Goal: Task Accomplishment & Management: Manage account settings

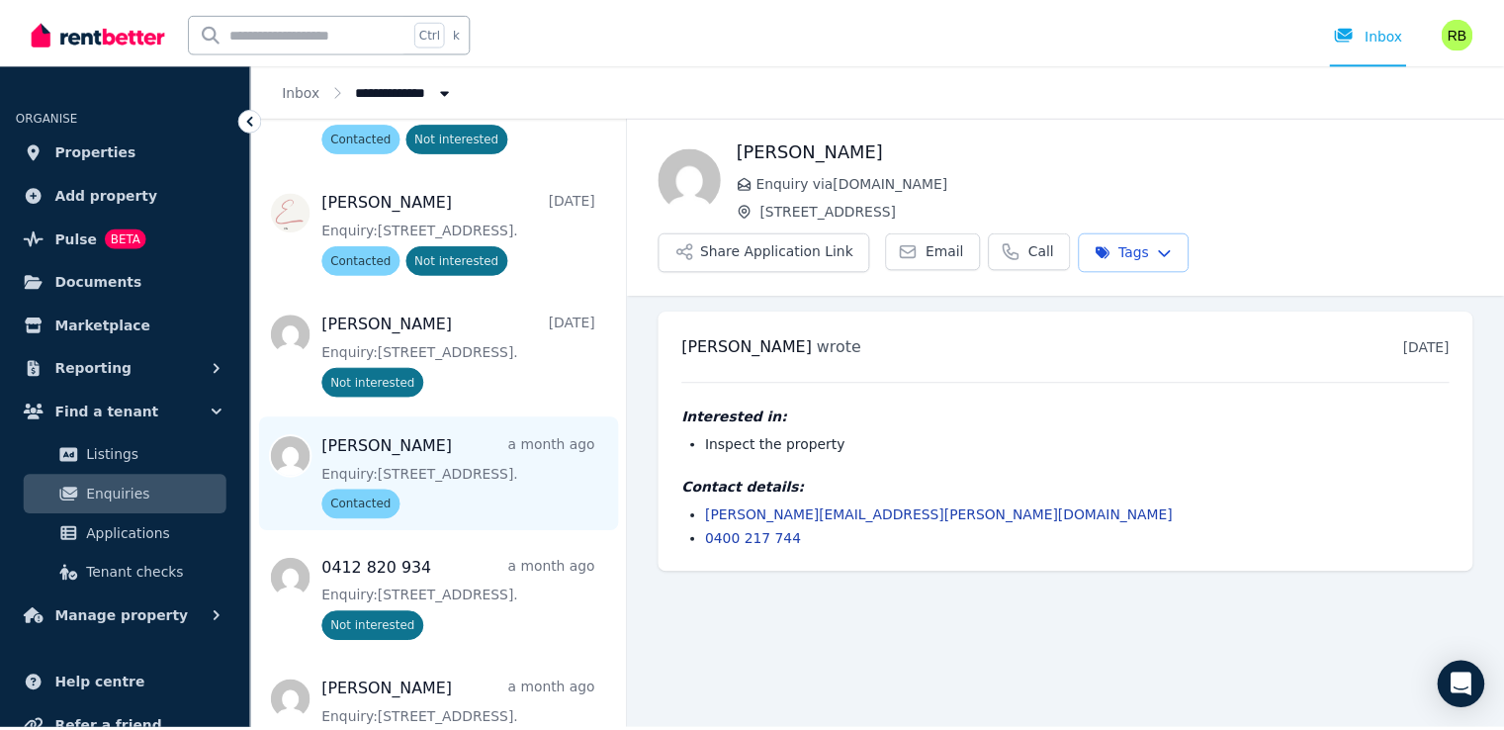
scroll to position [960, 0]
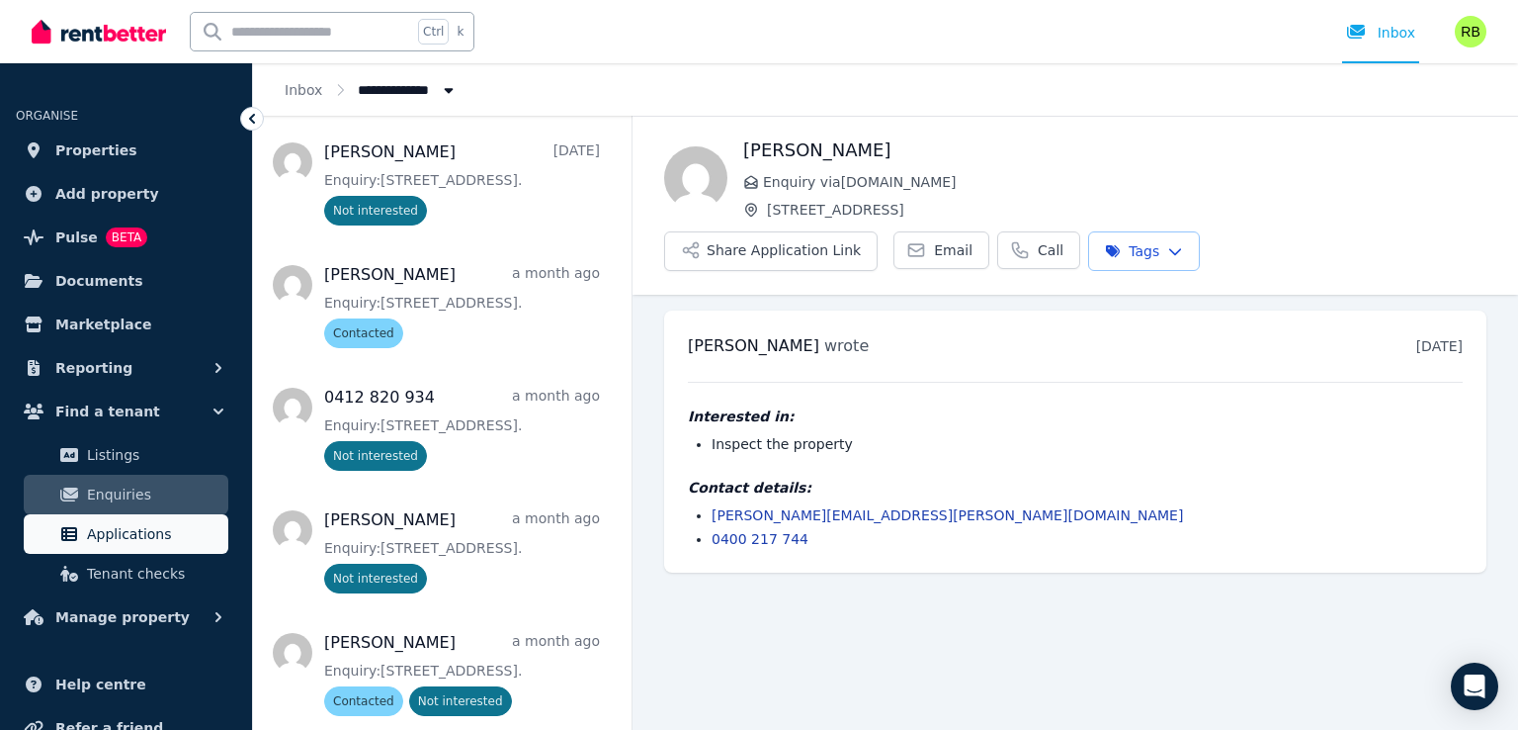
click at [138, 524] on span "Applications" at bounding box center [153, 534] width 133 height 24
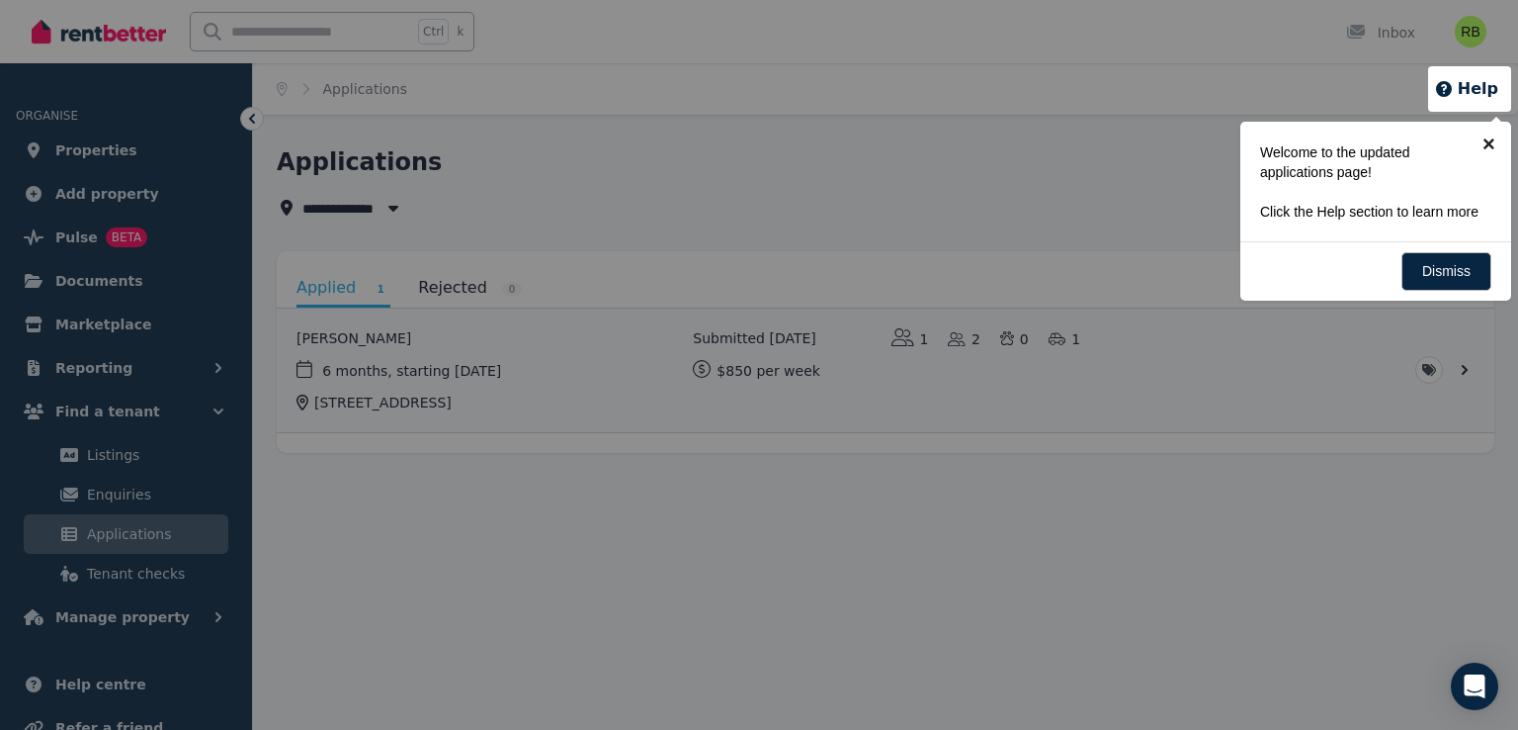
click at [1493, 142] on link "×" at bounding box center [1489, 144] width 44 height 44
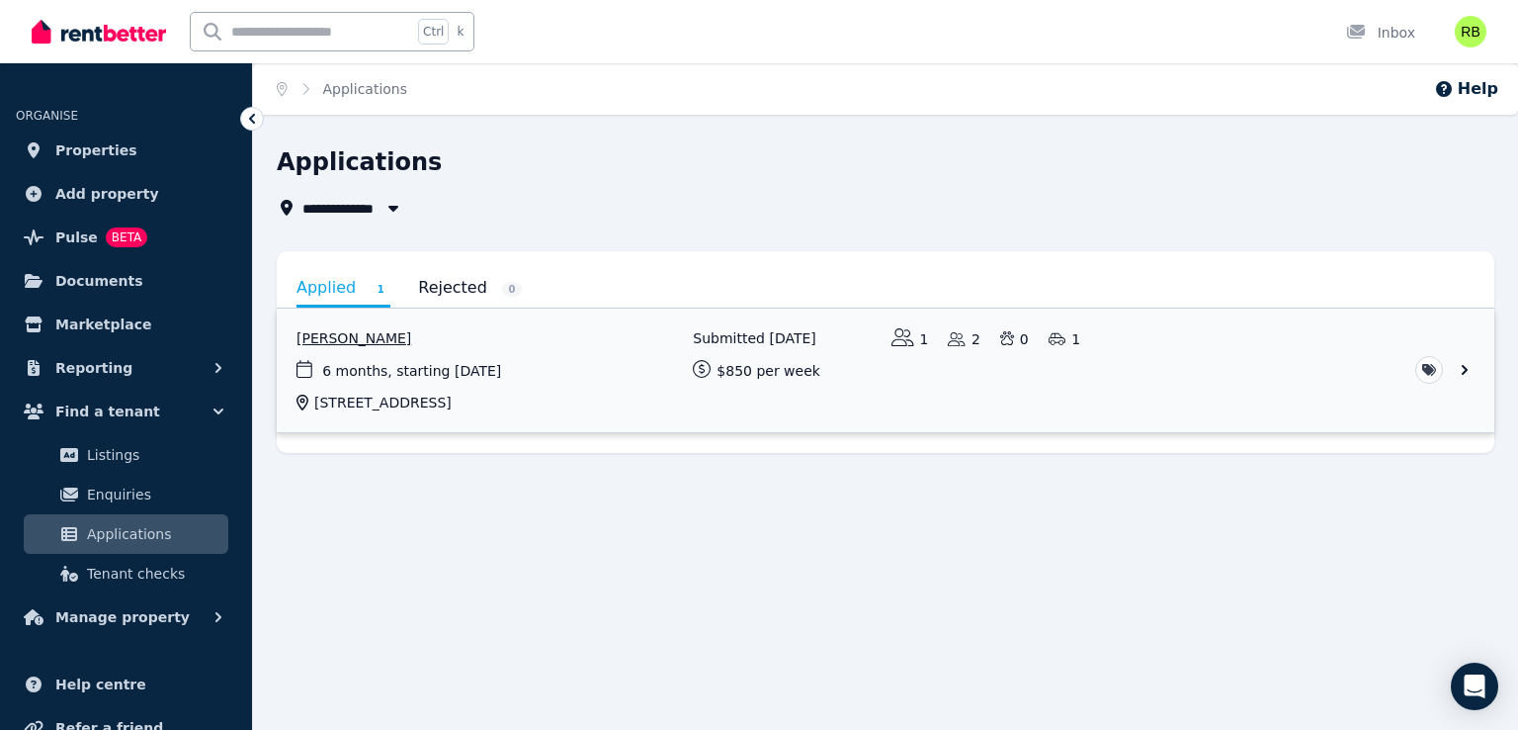
click at [1466, 366] on link "View application: Sally Treloyn" at bounding box center [886, 370] width 1218 height 124
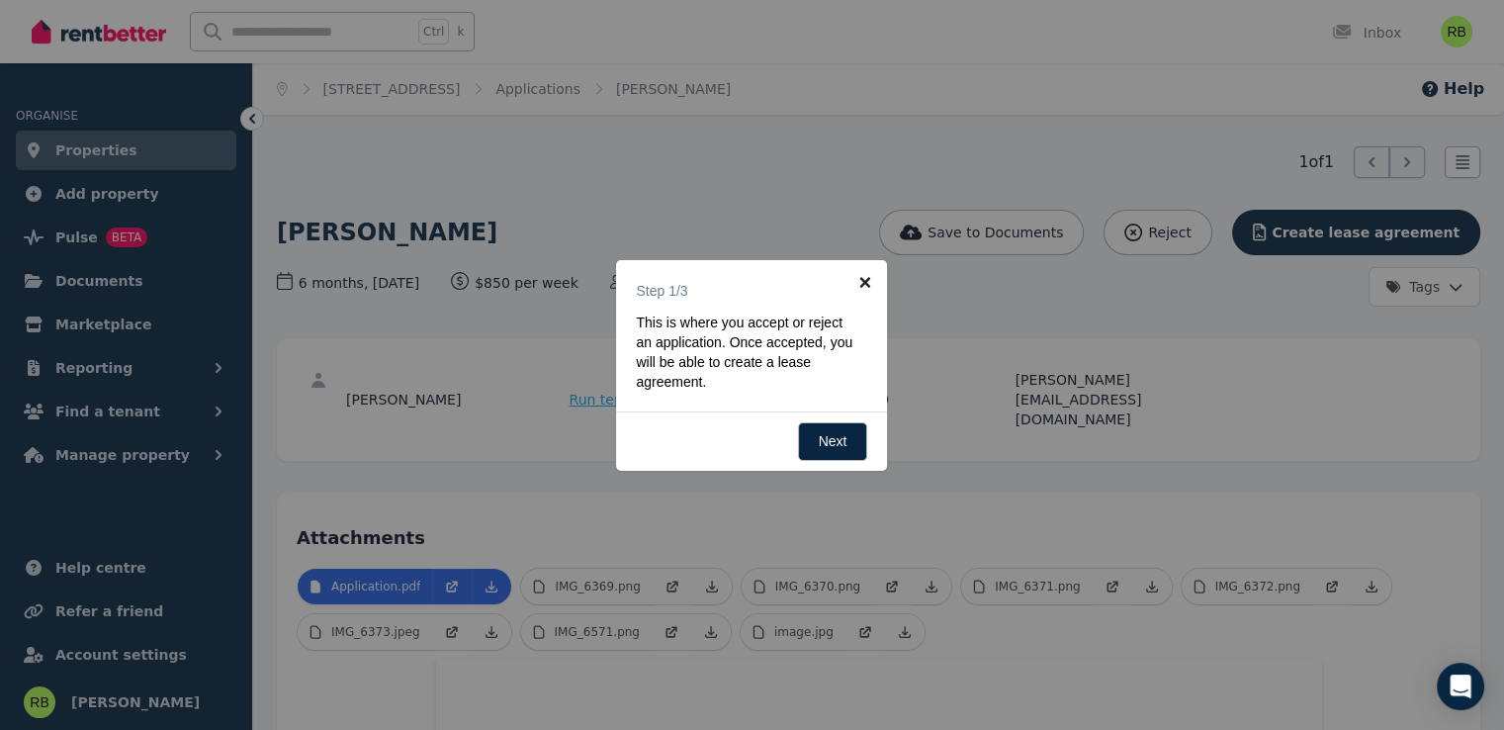
click at [860, 278] on link "×" at bounding box center [864, 282] width 44 height 44
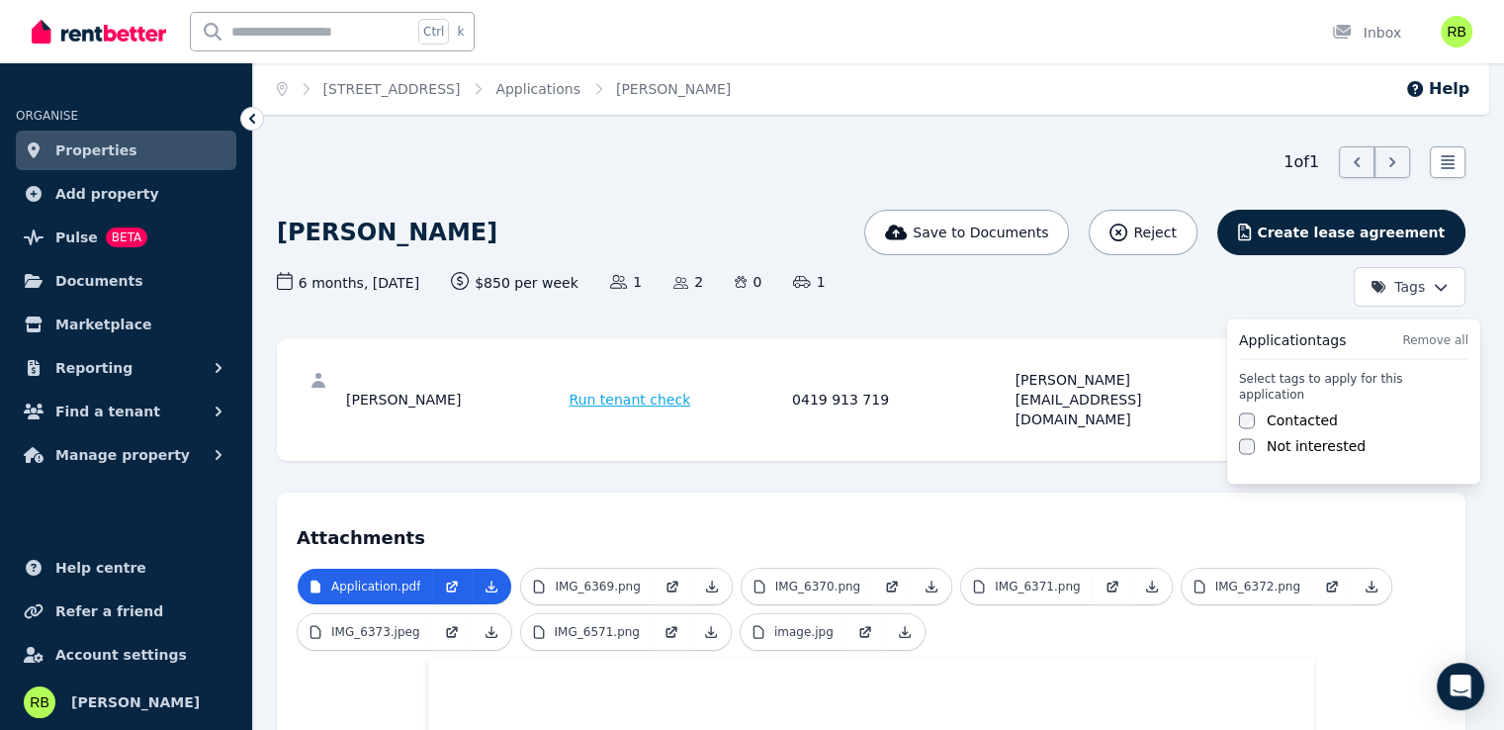
click at [1425, 282] on html "Open main menu Ctrl k Inbox Open user menu ORGANISE Properties Add property Pul…" at bounding box center [752, 365] width 1504 height 730
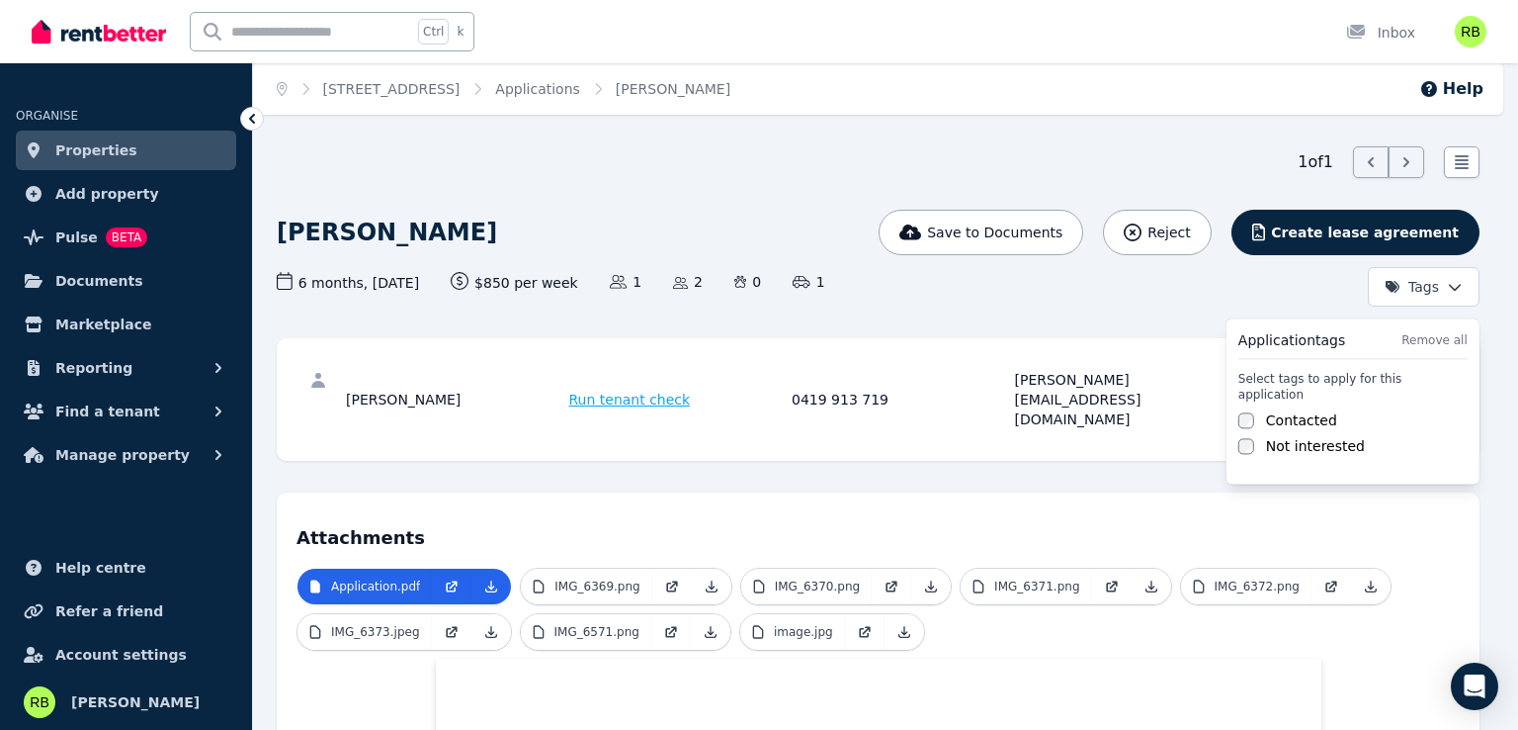
click at [1321, 436] on label "Not interested" at bounding box center [1315, 446] width 99 height 20
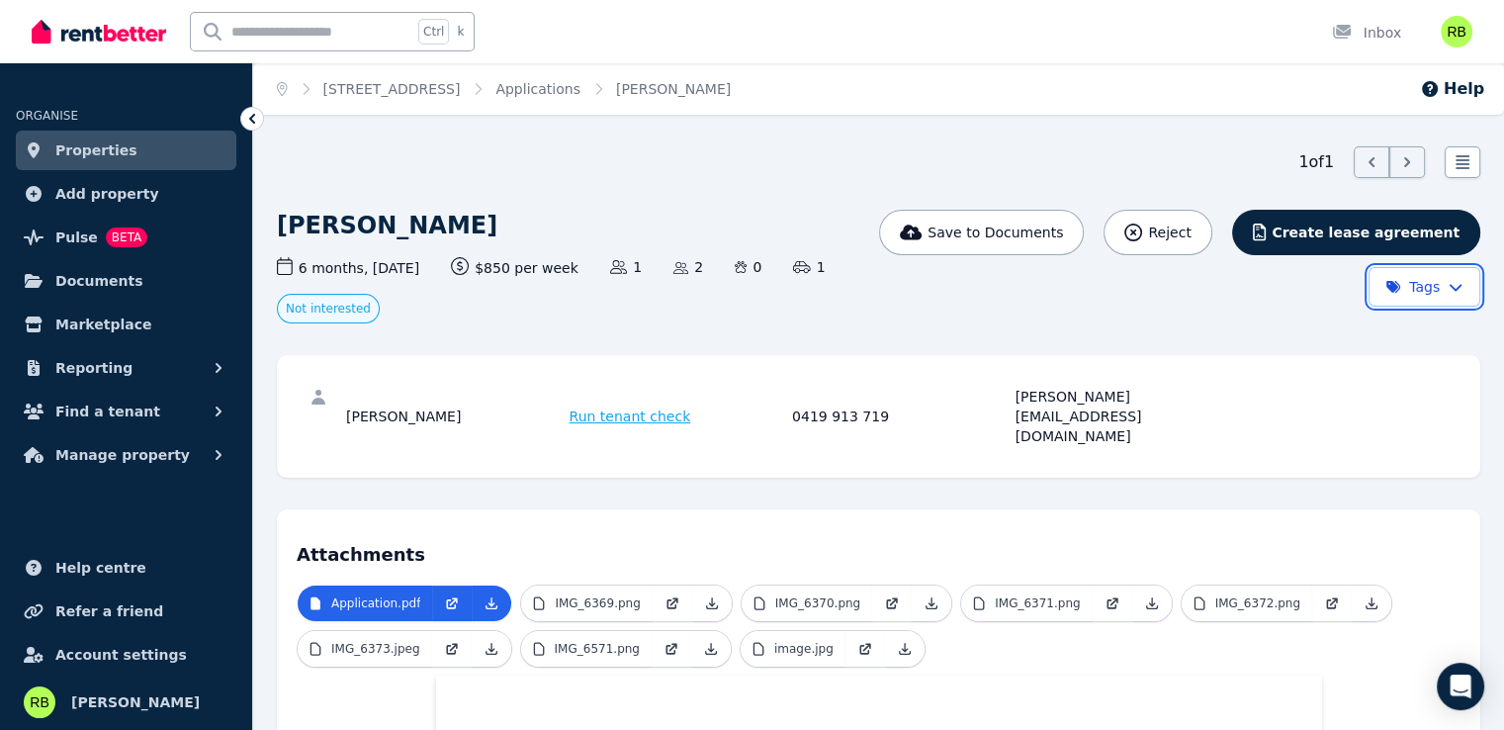
click at [1114, 328] on html "Open main menu Ctrl k Inbox Open user menu ORGANISE Properties Add property Pul…" at bounding box center [752, 365] width 1504 height 730
click at [1197, 244] on button "Reject" at bounding box center [1157, 232] width 108 height 45
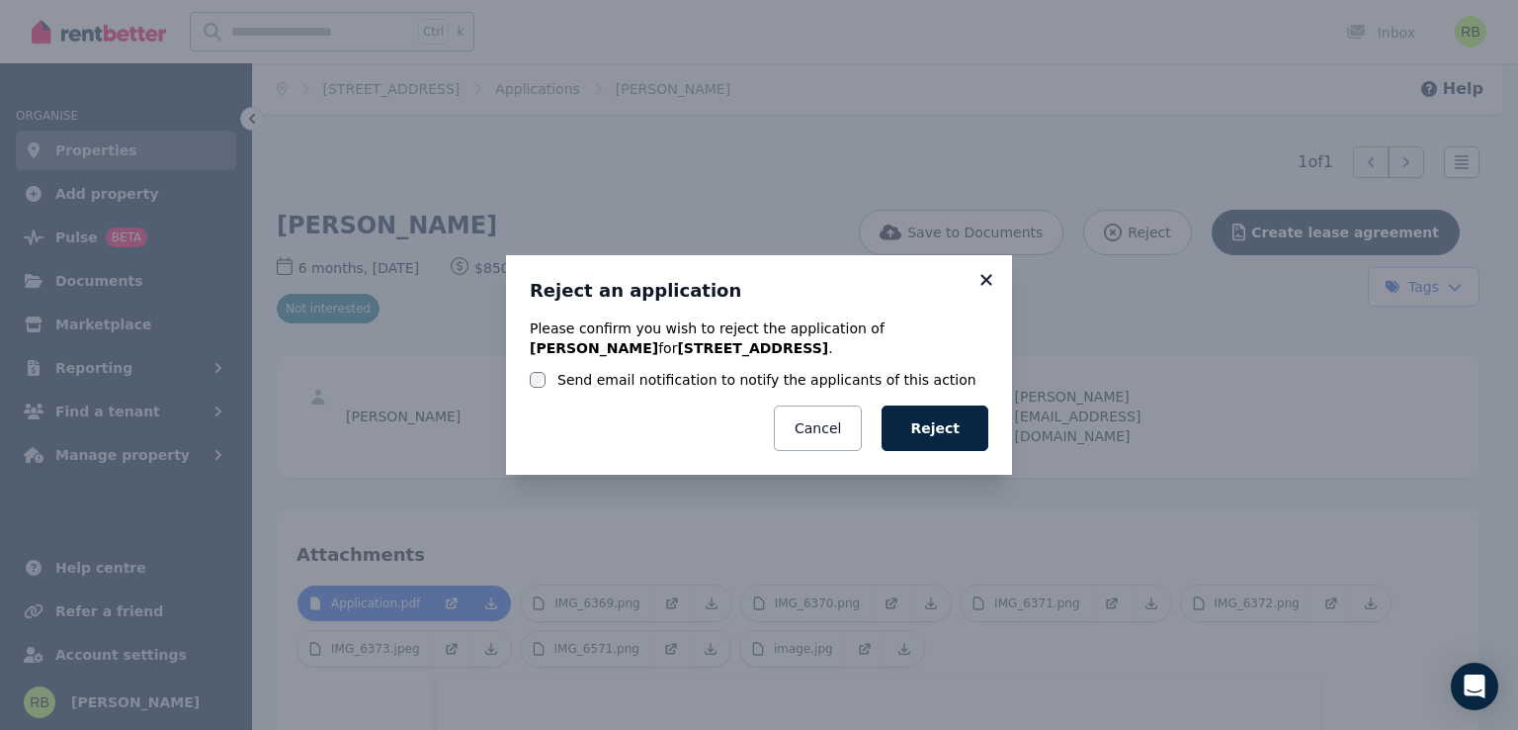
click at [985, 282] on icon at bounding box center [986, 279] width 11 height 11
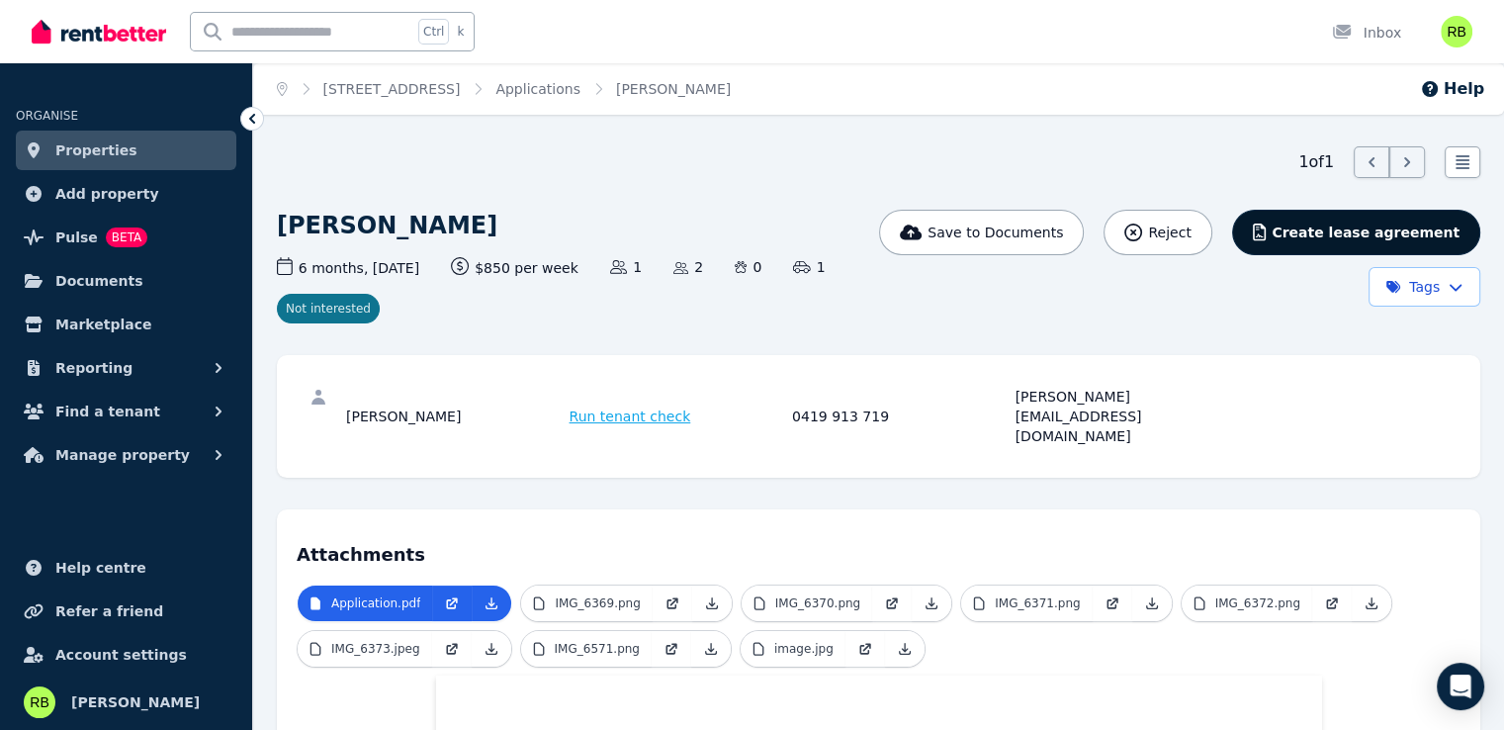
click at [1385, 225] on span "Create lease agreement" at bounding box center [1365, 232] width 188 height 20
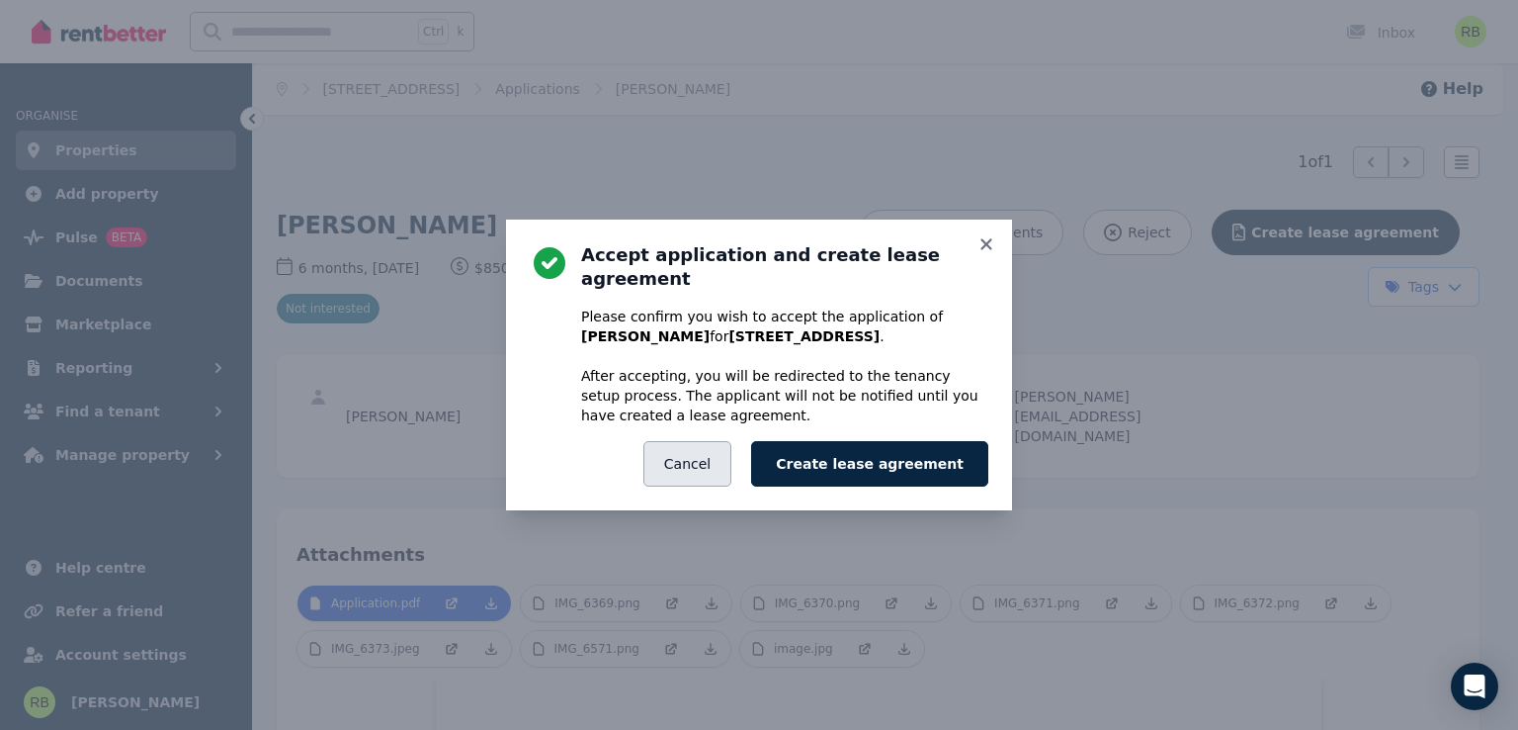
click at [732, 449] on button "Cancel" at bounding box center [688, 463] width 88 height 45
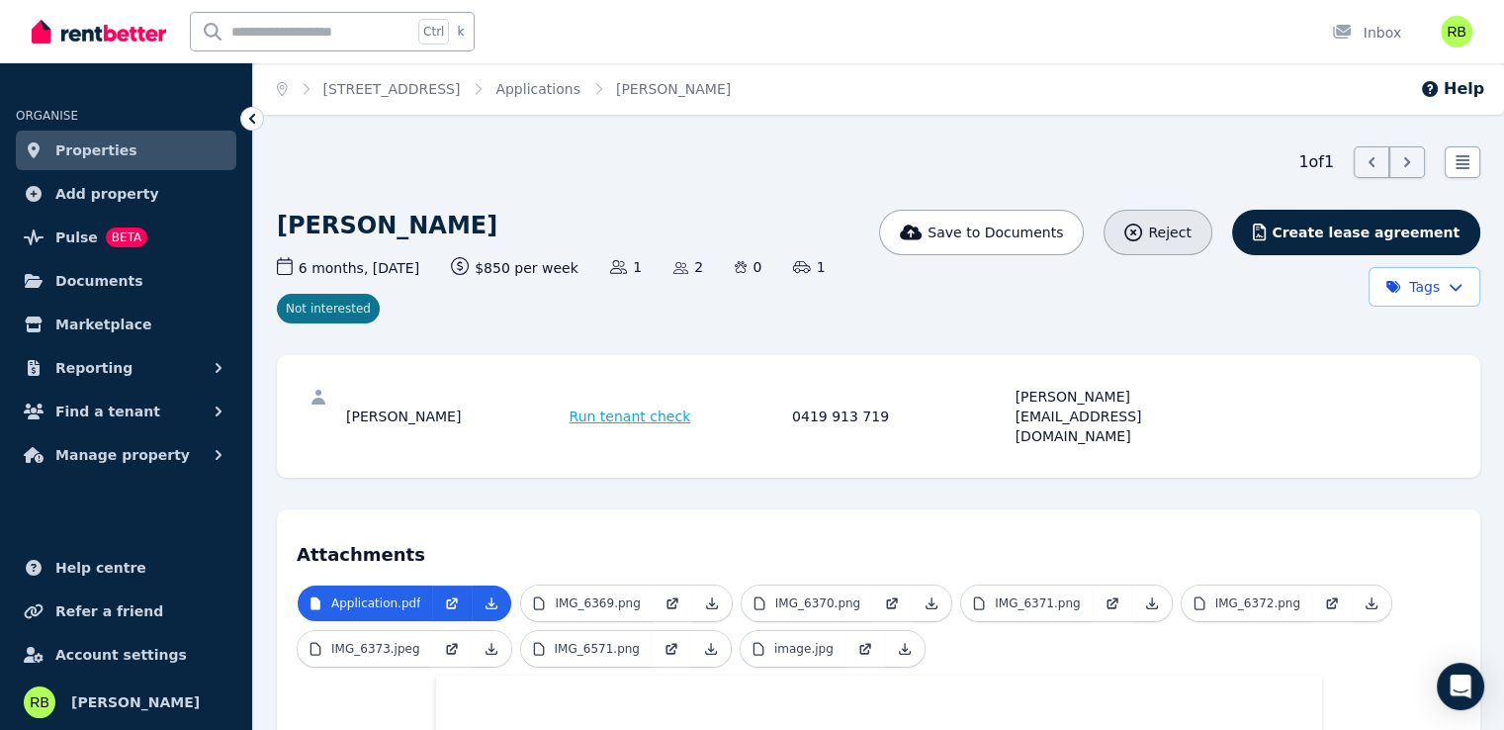
click at [1190, 230] on span "Reject" at bounding box center [1169, 232] width 43 height 20
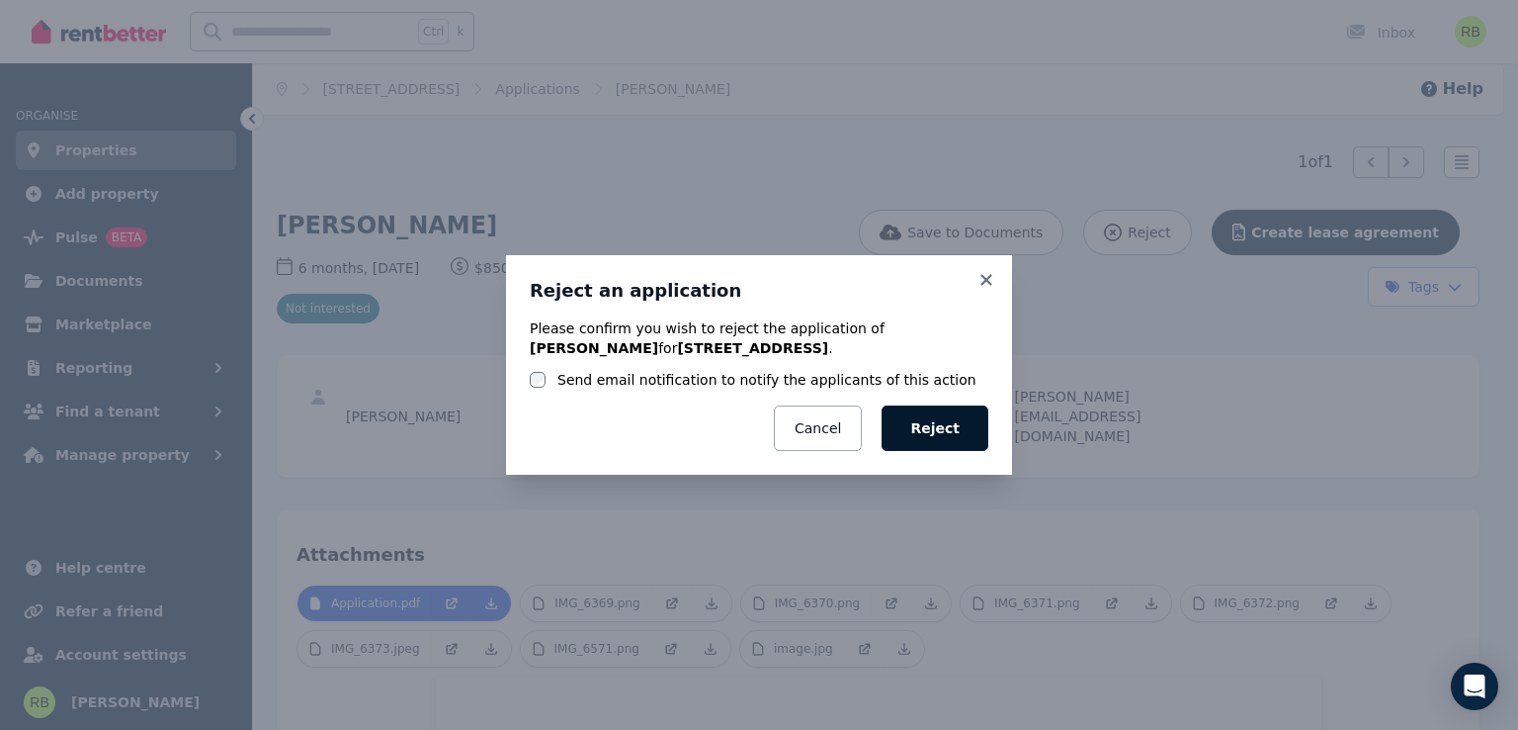
click at [933, 420] on button "Reject" at bounding box center [935, 427] width 107 height 45
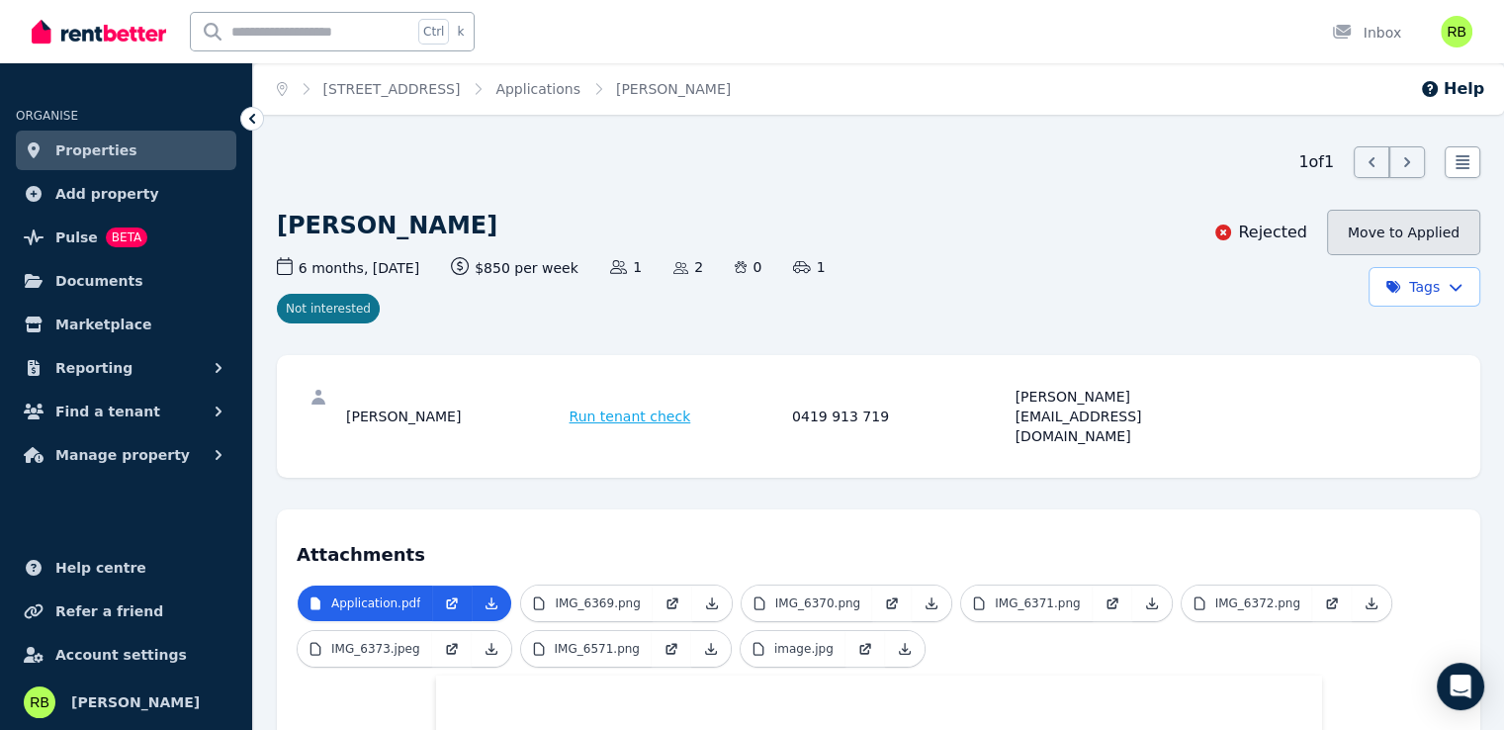
click at [1453, 233] on button "Move to Applied" at bounding box center [1403, 232] width 153 height 45
click at [1461, 286] on html "Open main menu Ctrl k Inbox Open user menu ORGANISE Properties Add property Pul…" at bounding box center [752, 365] width 1504 height 730
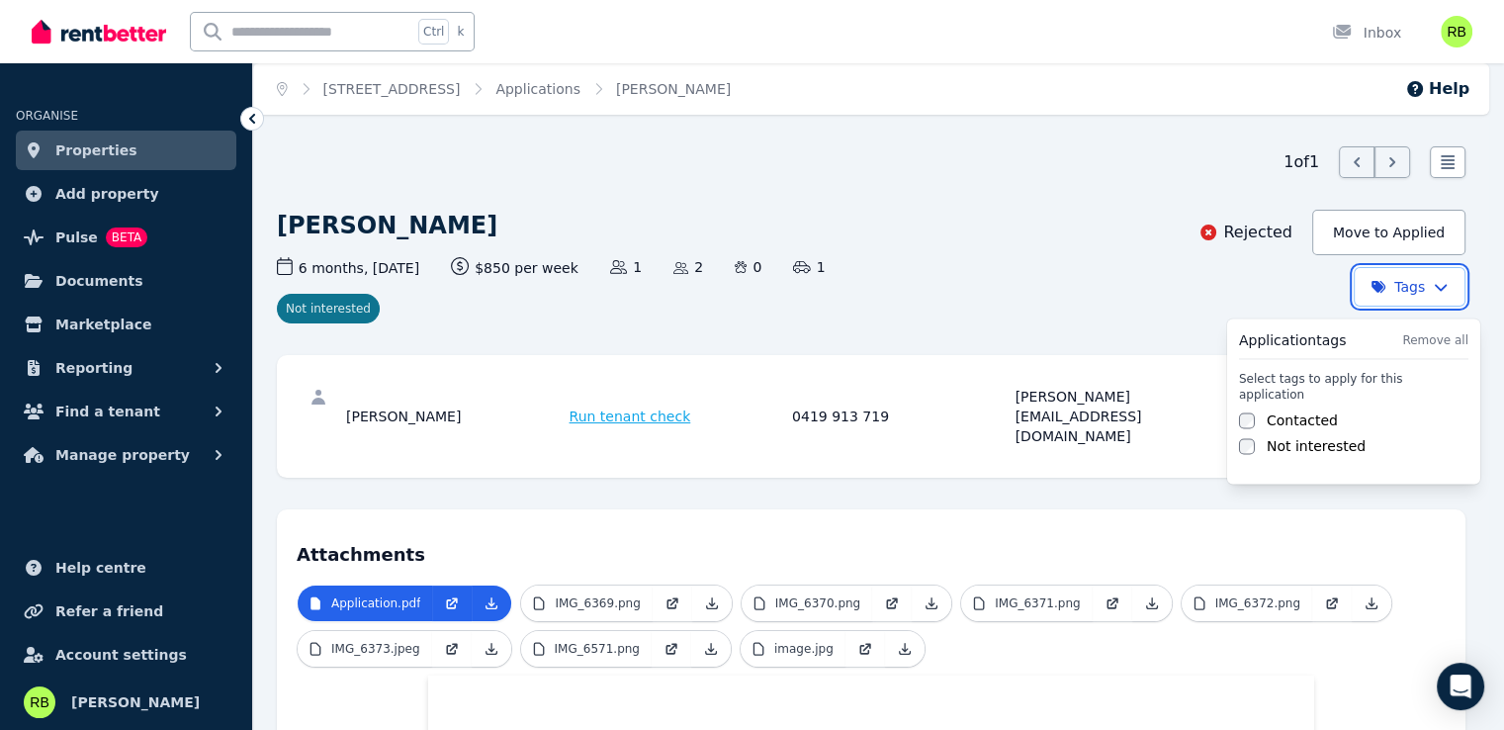
click at [1461, 286] on html "Open main menu Ctrl k Inbox Open user menu ORGANISE Properties Add property Pul…" at bounding box center [752, 365] width 1504 height 730
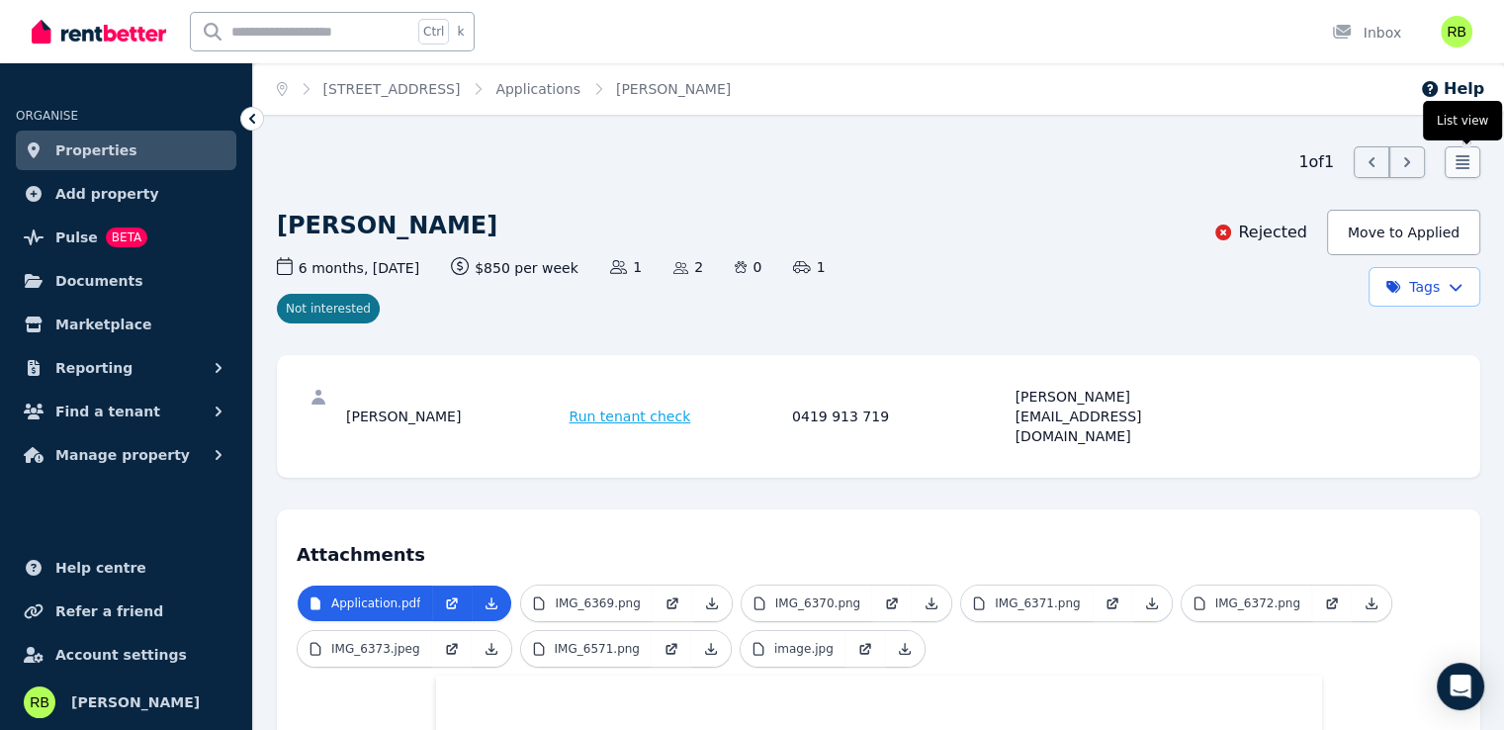
click at [1462, 163] on icon at bounding box center [1462, 162] width 14 height 14
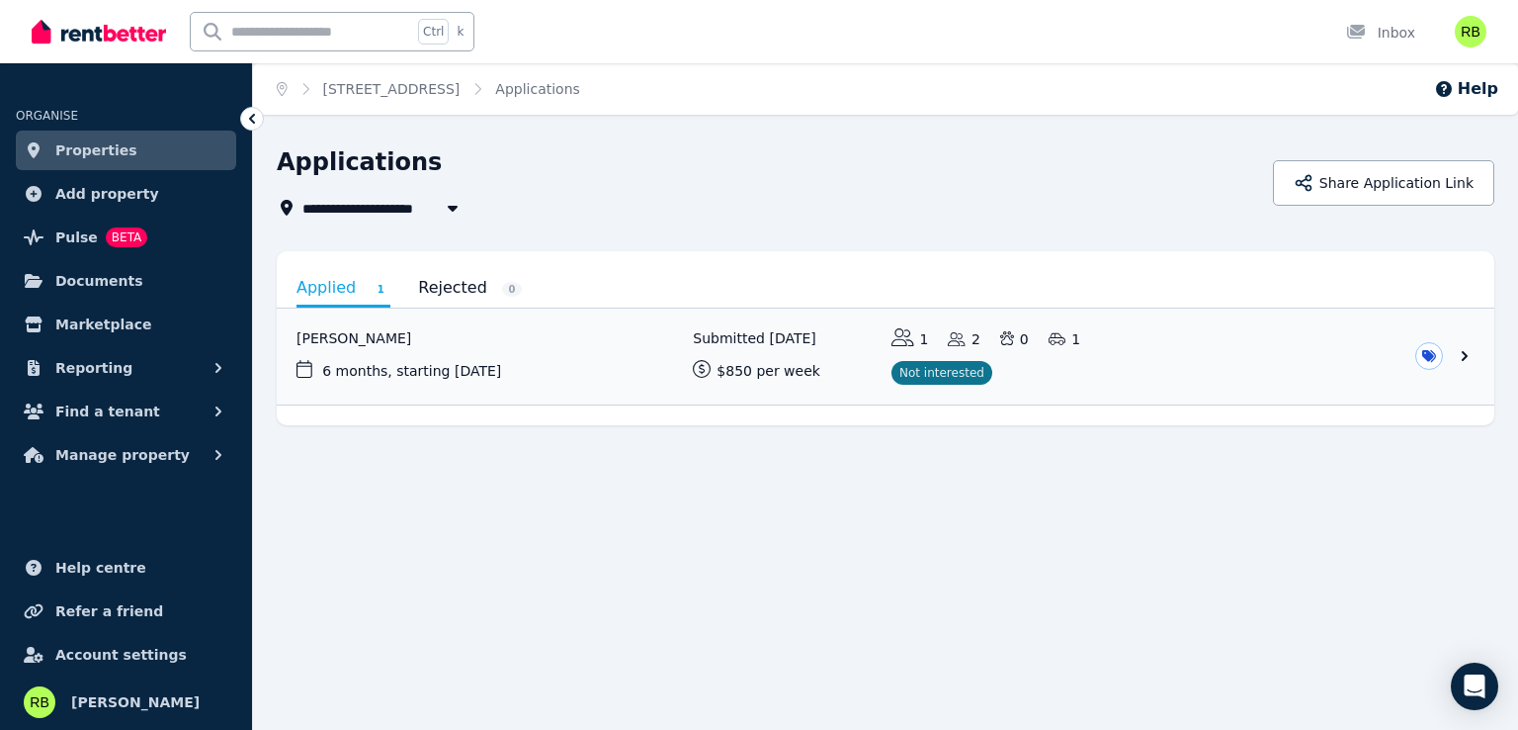
click at [83, 155] on span "Properties" at bounding box center [96, 150] width 82 height 24
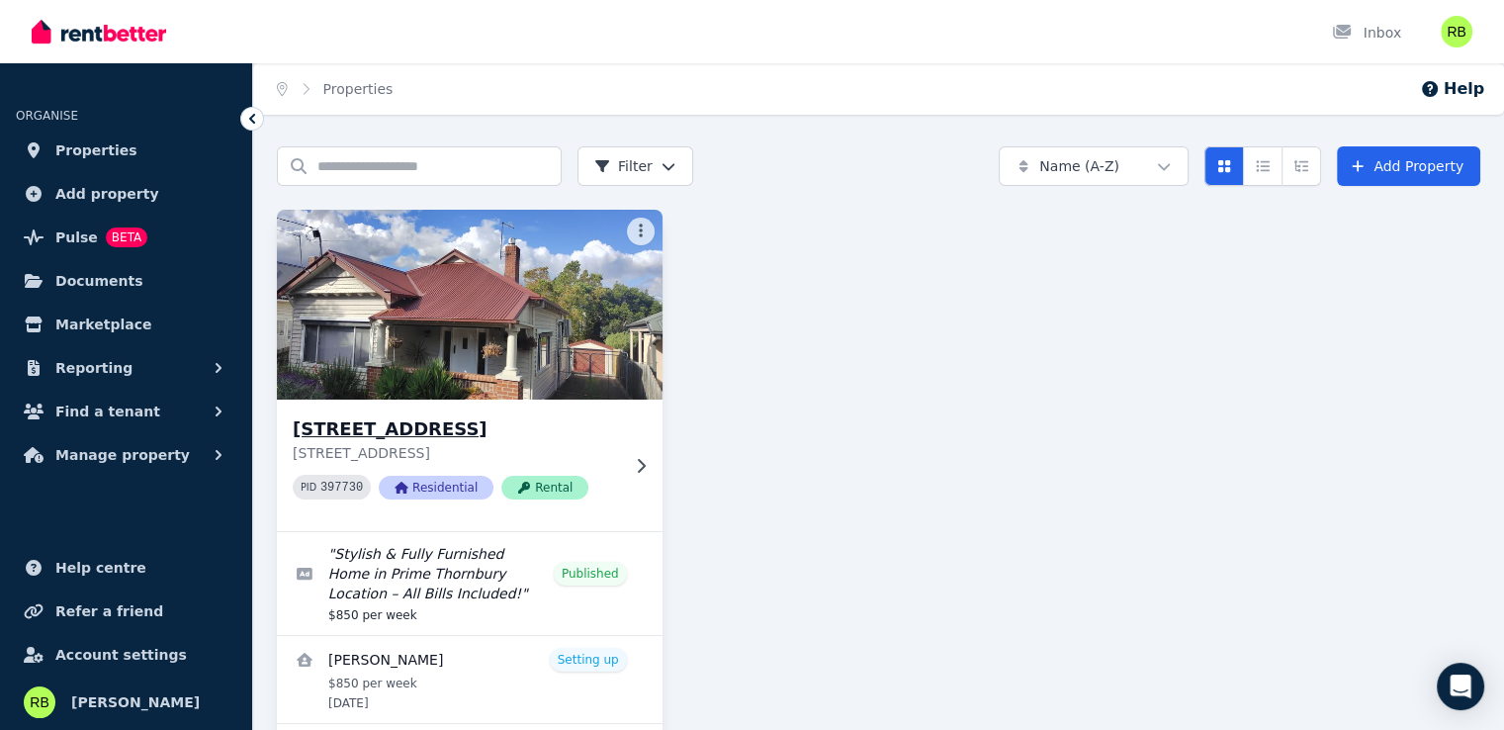
scroll to position [76, 0]
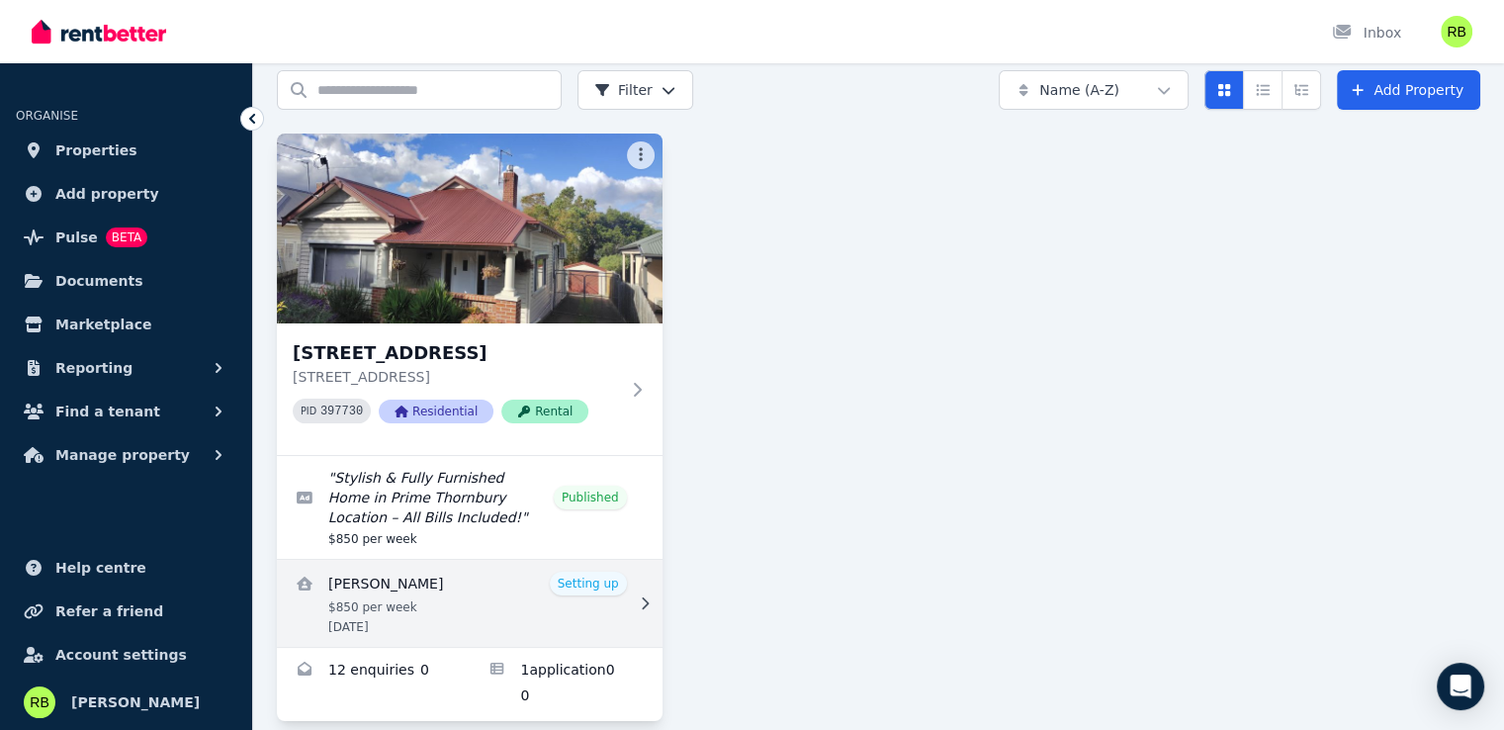
click at [589, 583] on link "View details for Sally Treloyn" at bounding box center [470, 603] width 386 height 87
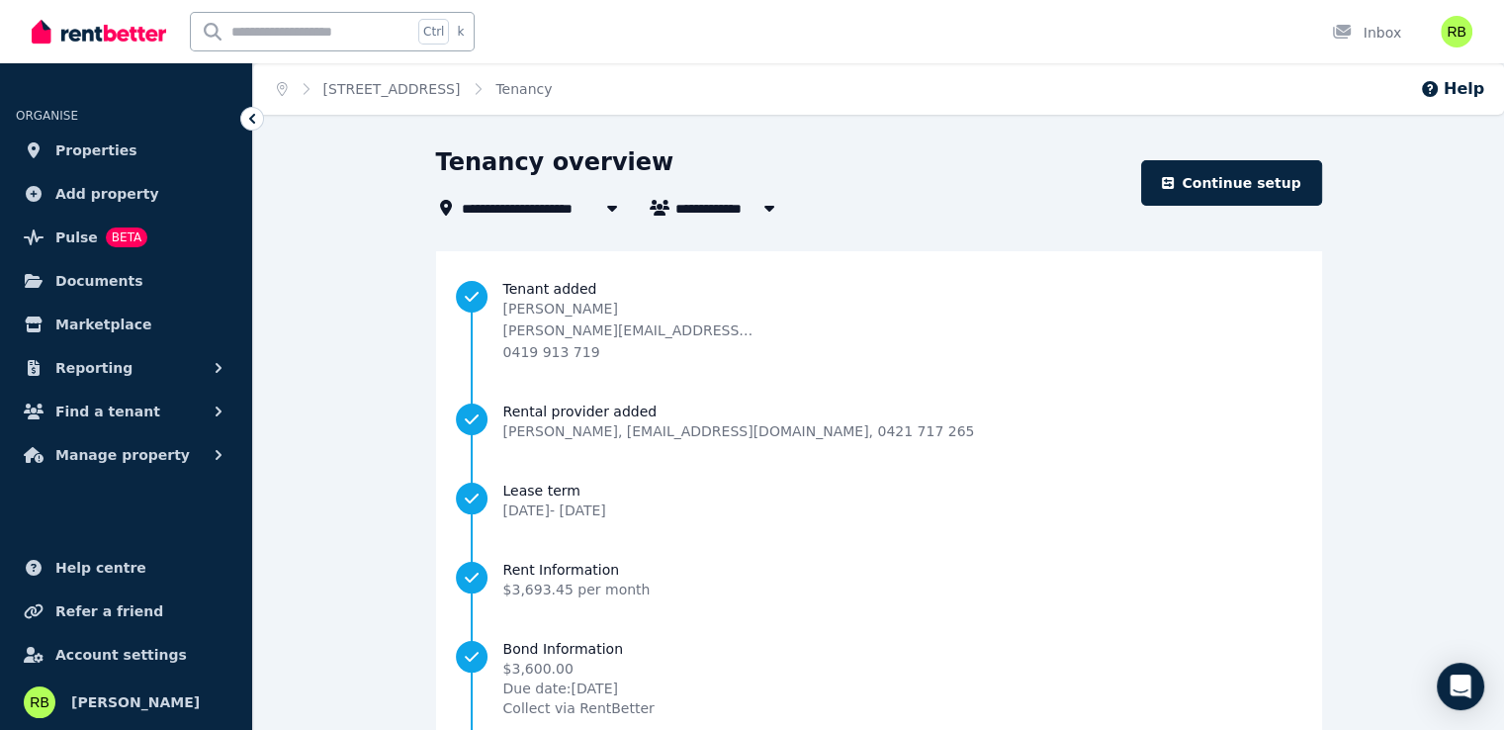
click at [769, 208] on icon "button" at bounding box center [768, 209] width 10 height 6
type input "**********"
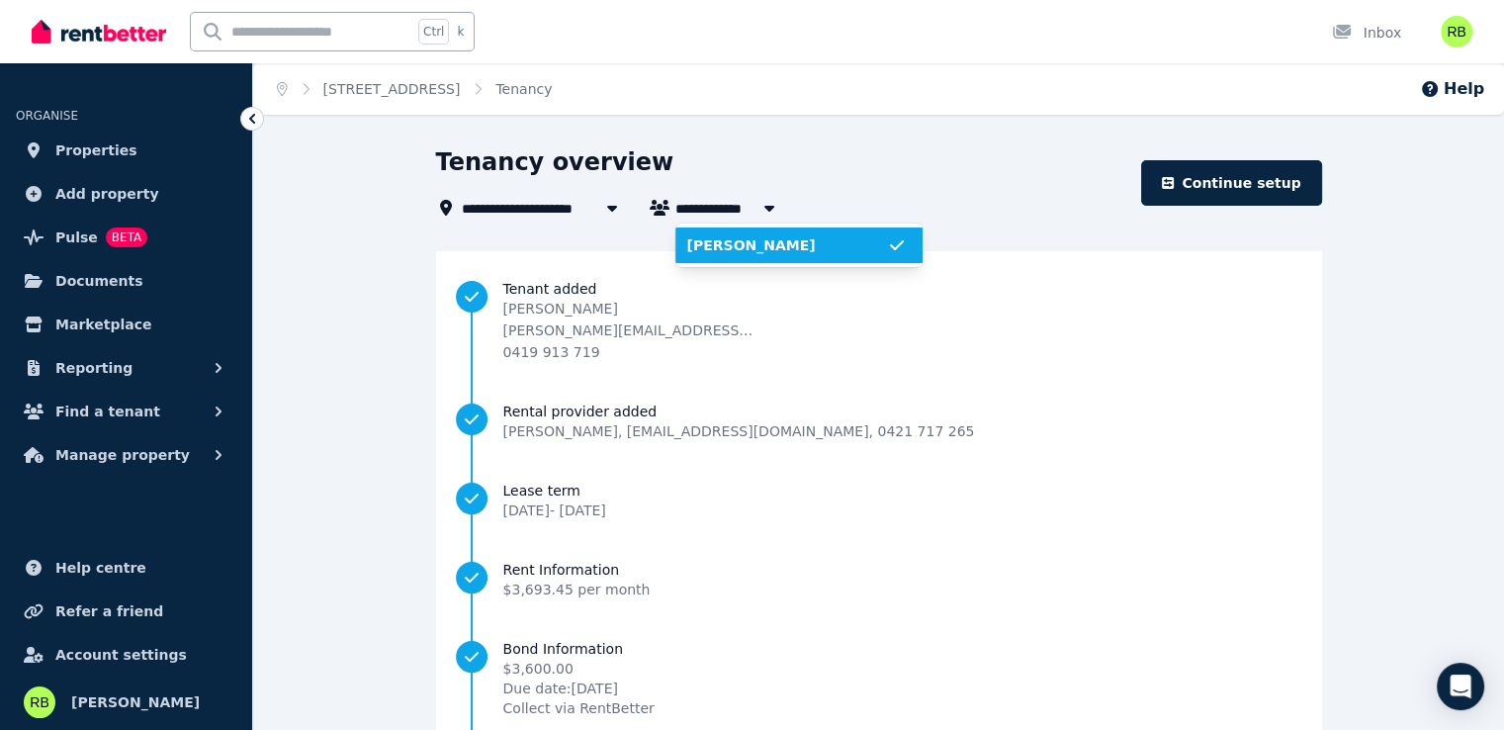
click at [602, 206] on icon at bounding box center [612, 208] width 20 height 16
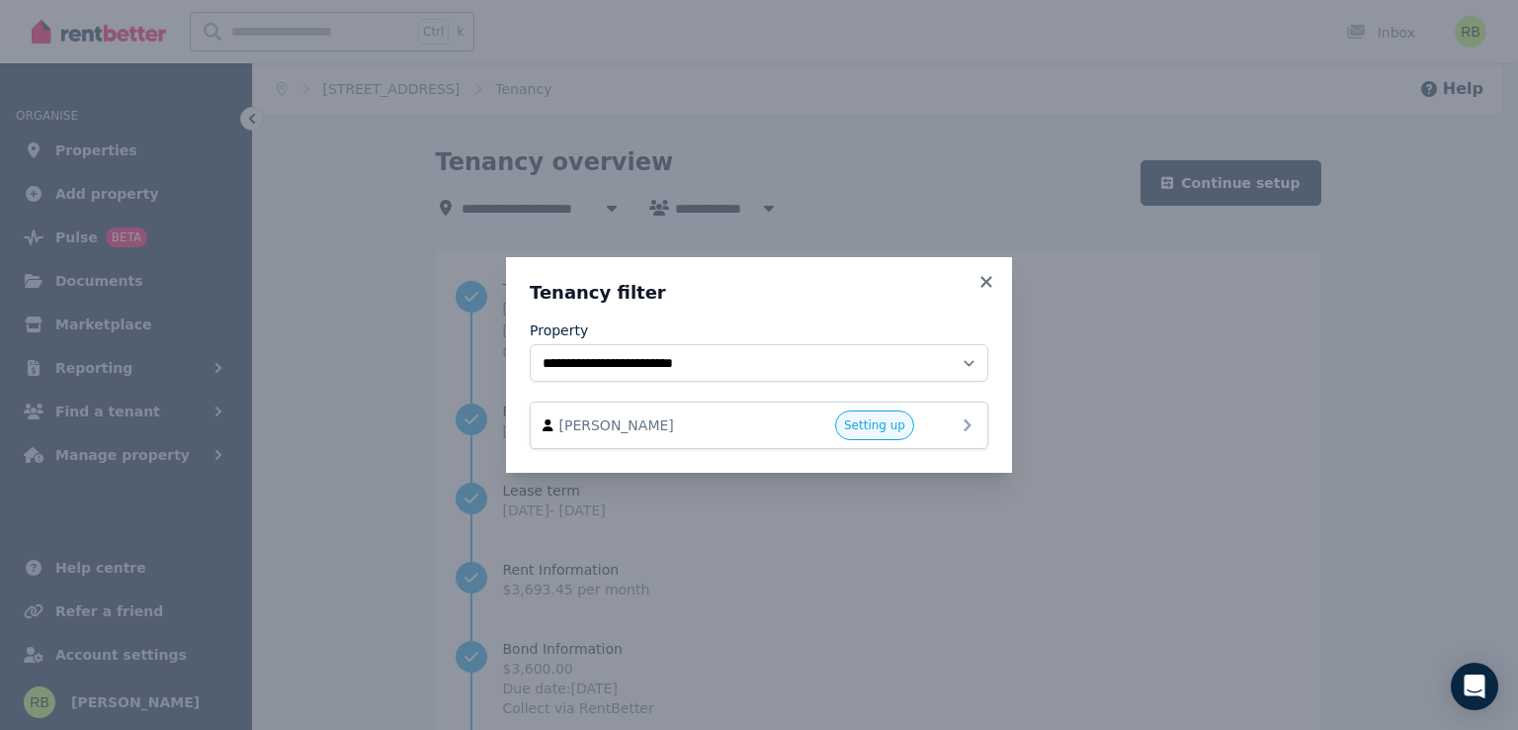
click at [962, 422] on icon at bounding box center [968, 425] width 24 height 24
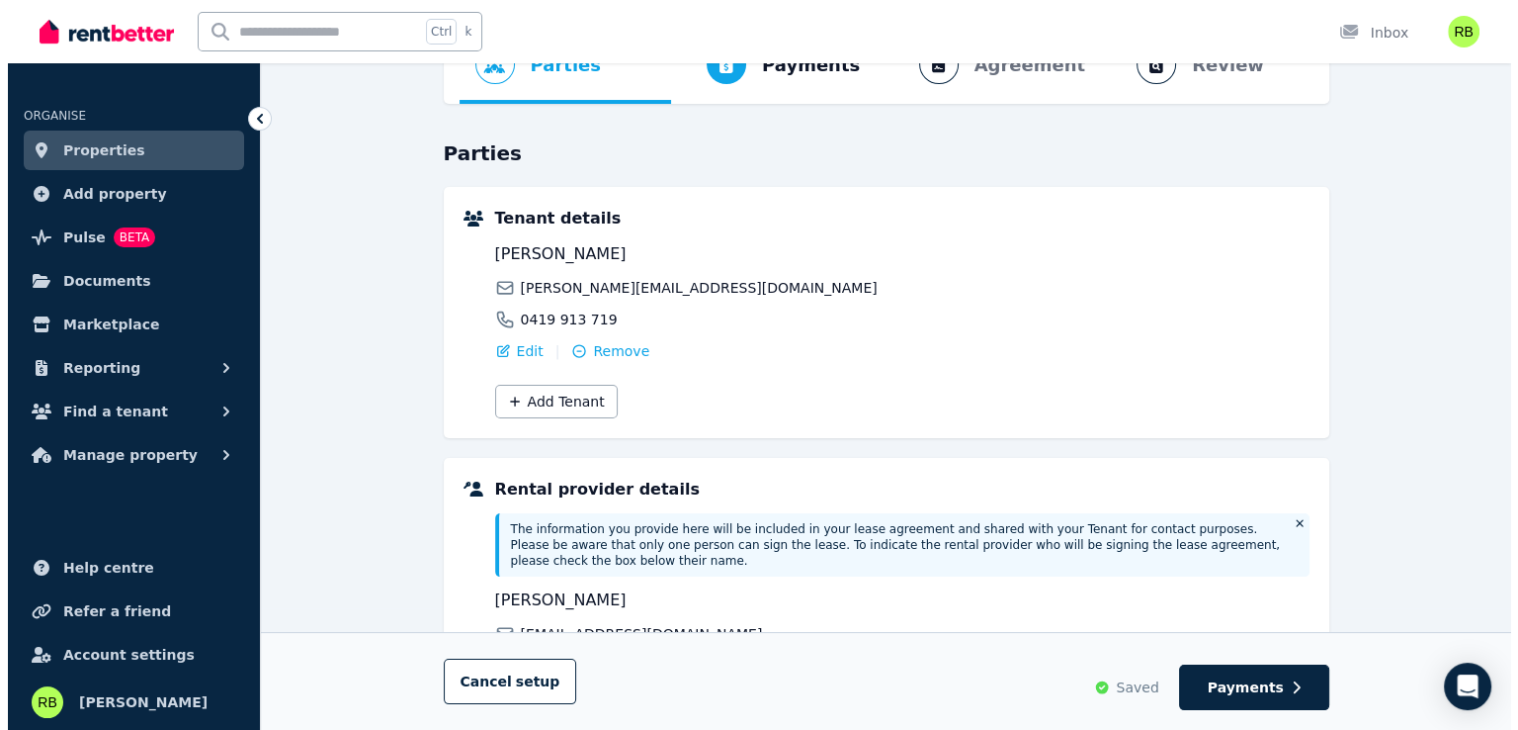
scroll to position [297, 0]
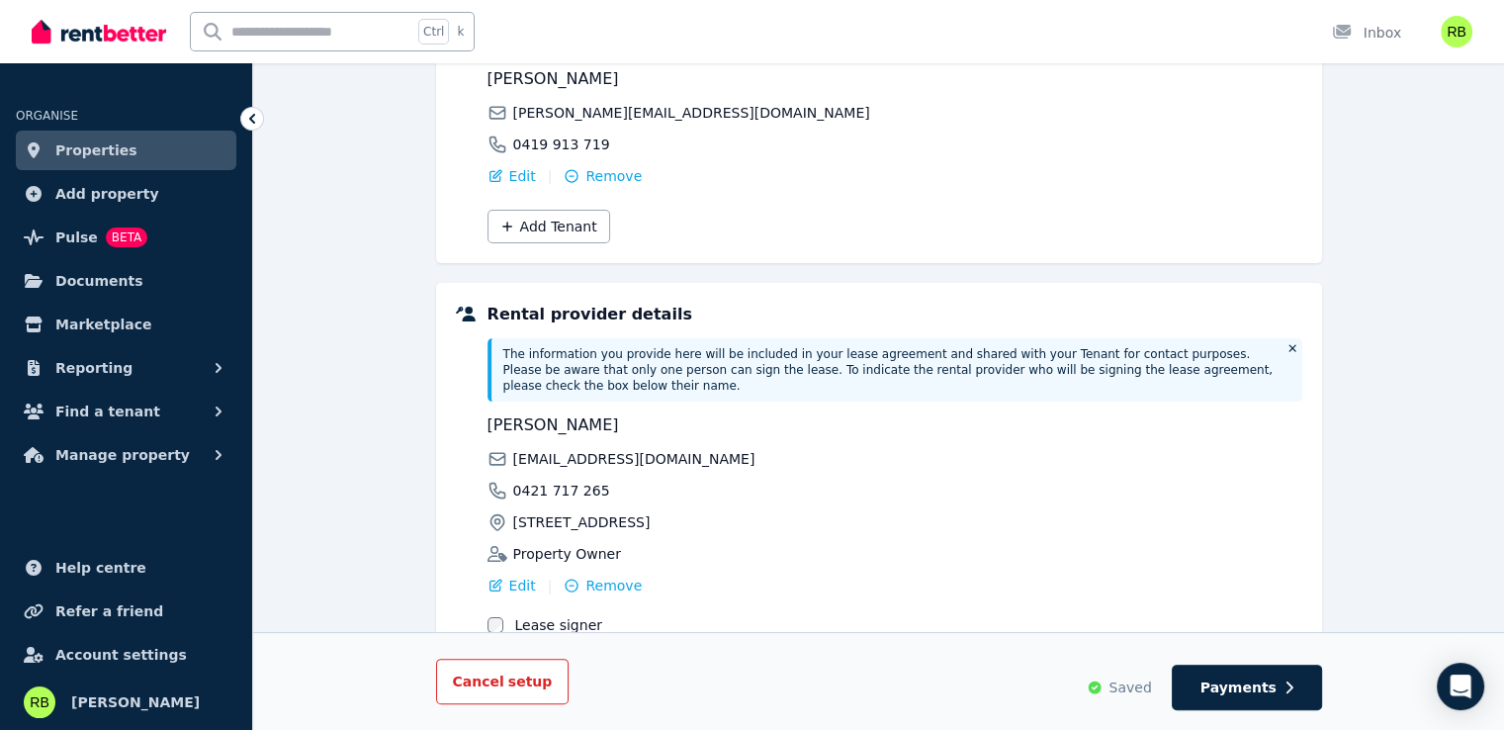
click at [464, 668] on button "Cancel setup" at bounding box center [502, 680] width 133 height 45
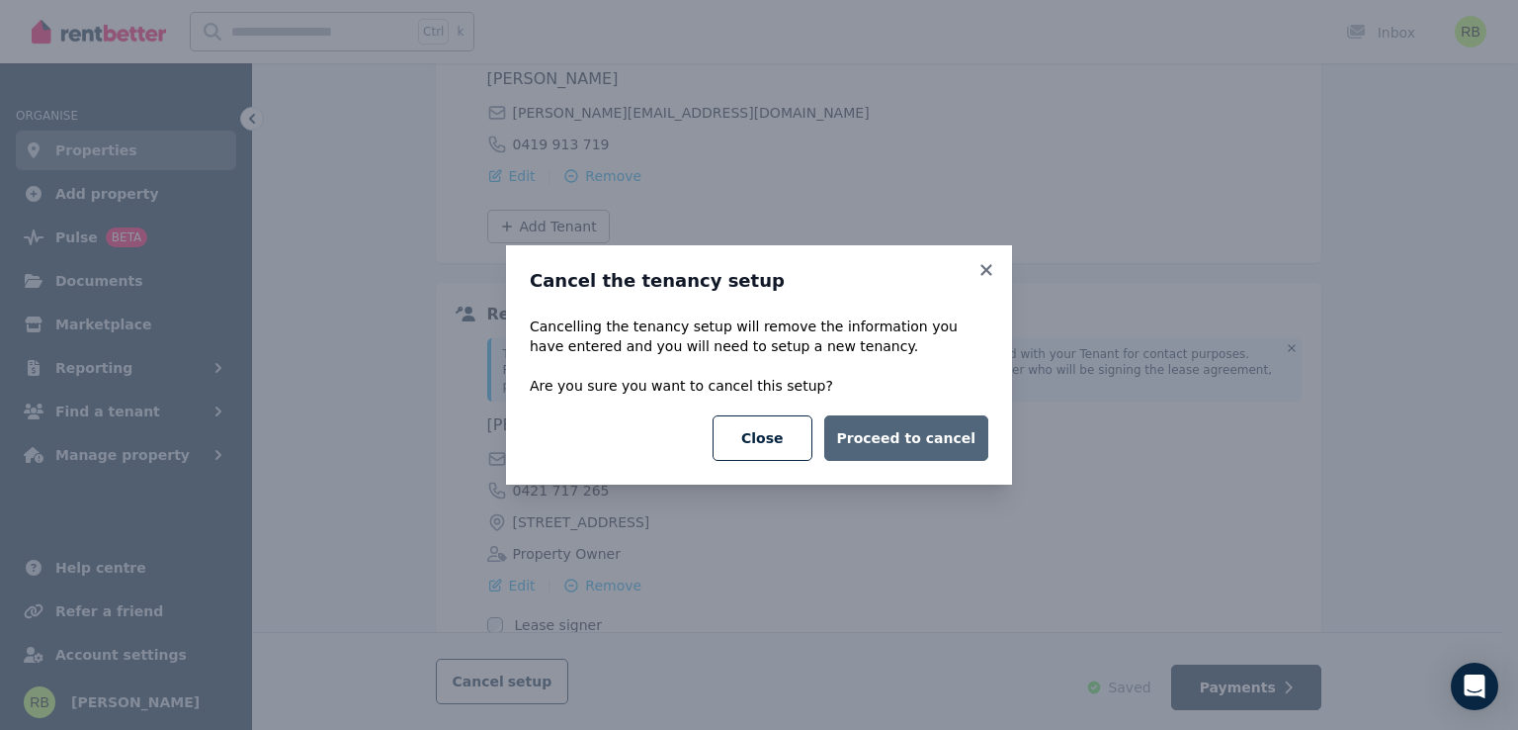
click at [915, 432] on button "Proceed to cancel" at bounding box center [906, 437] width 164 height 45
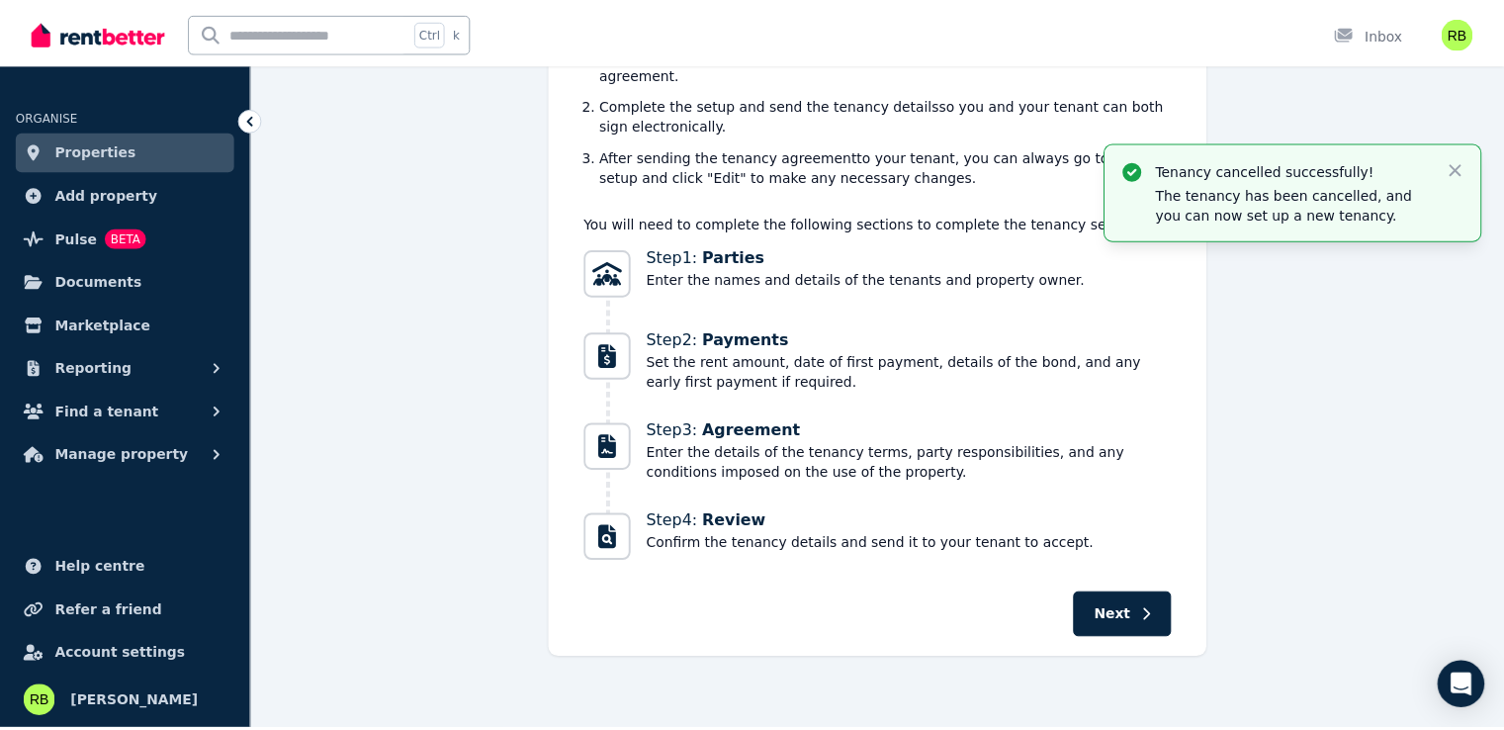
scroll to position [0, 0]
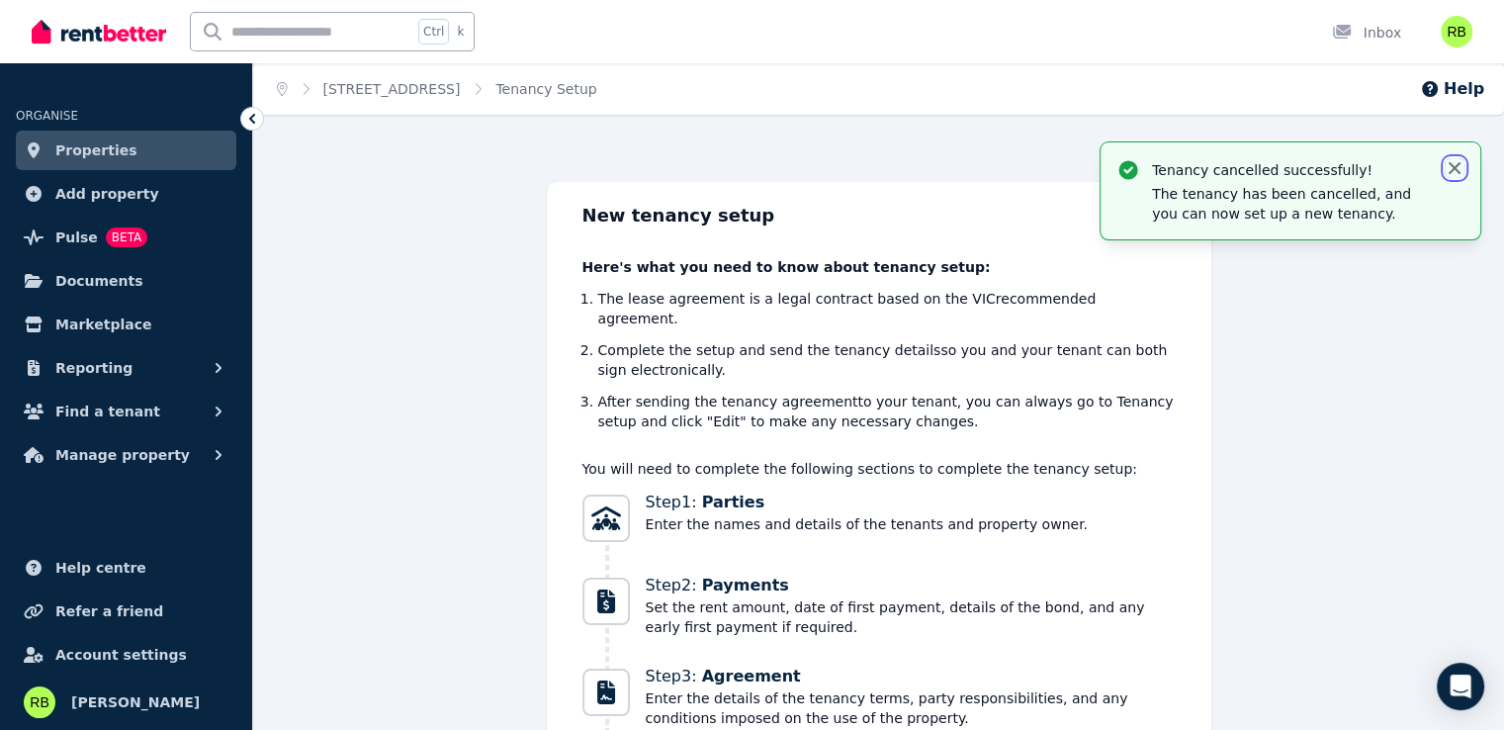
click at [1459, 164] on icon "button" at bounding box center [1454, 168] width 20 height 20
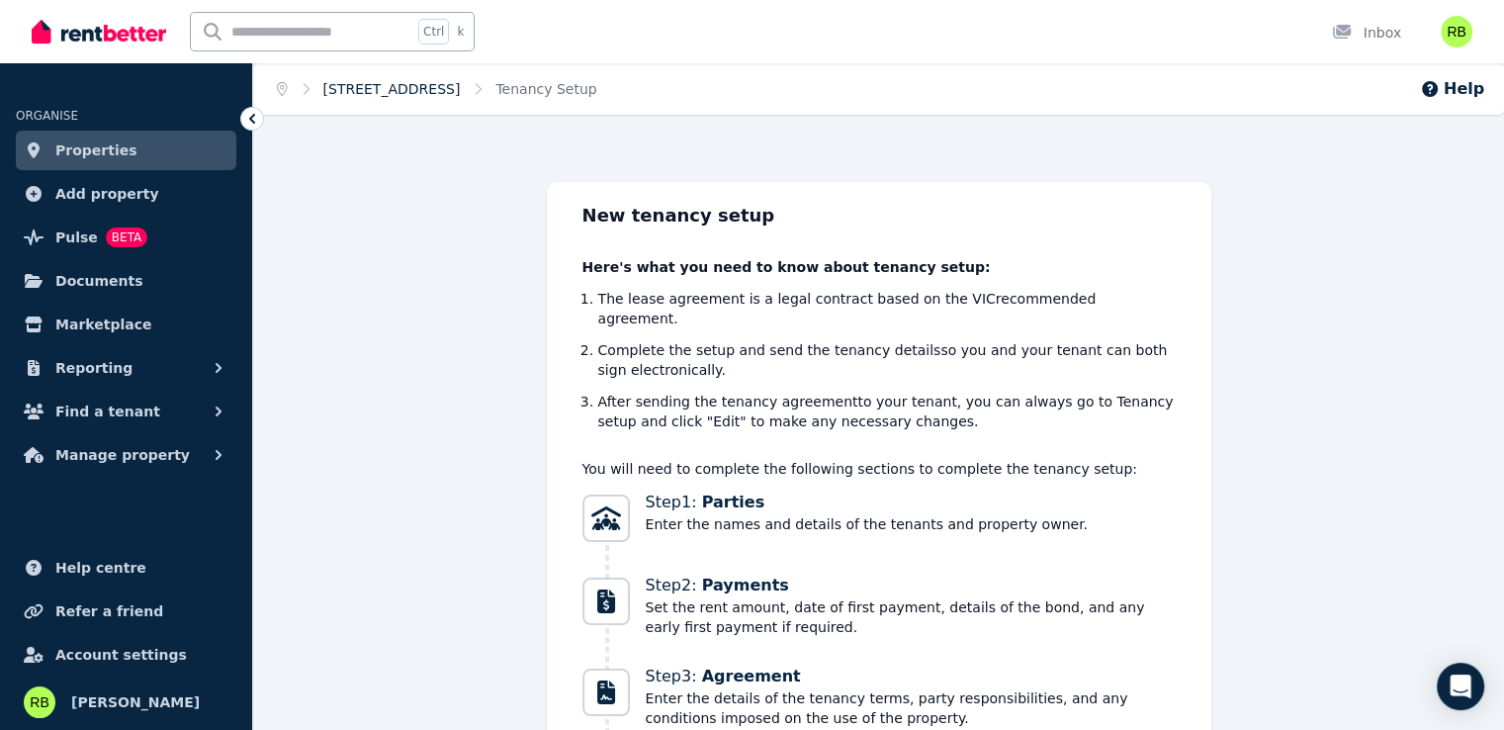
click at [370, 92] on link "[STREET_ADDRESS]" at bounding box center [391, 89] width 137 height 16
